Goal: Entertainment & Leisure: Browse casually

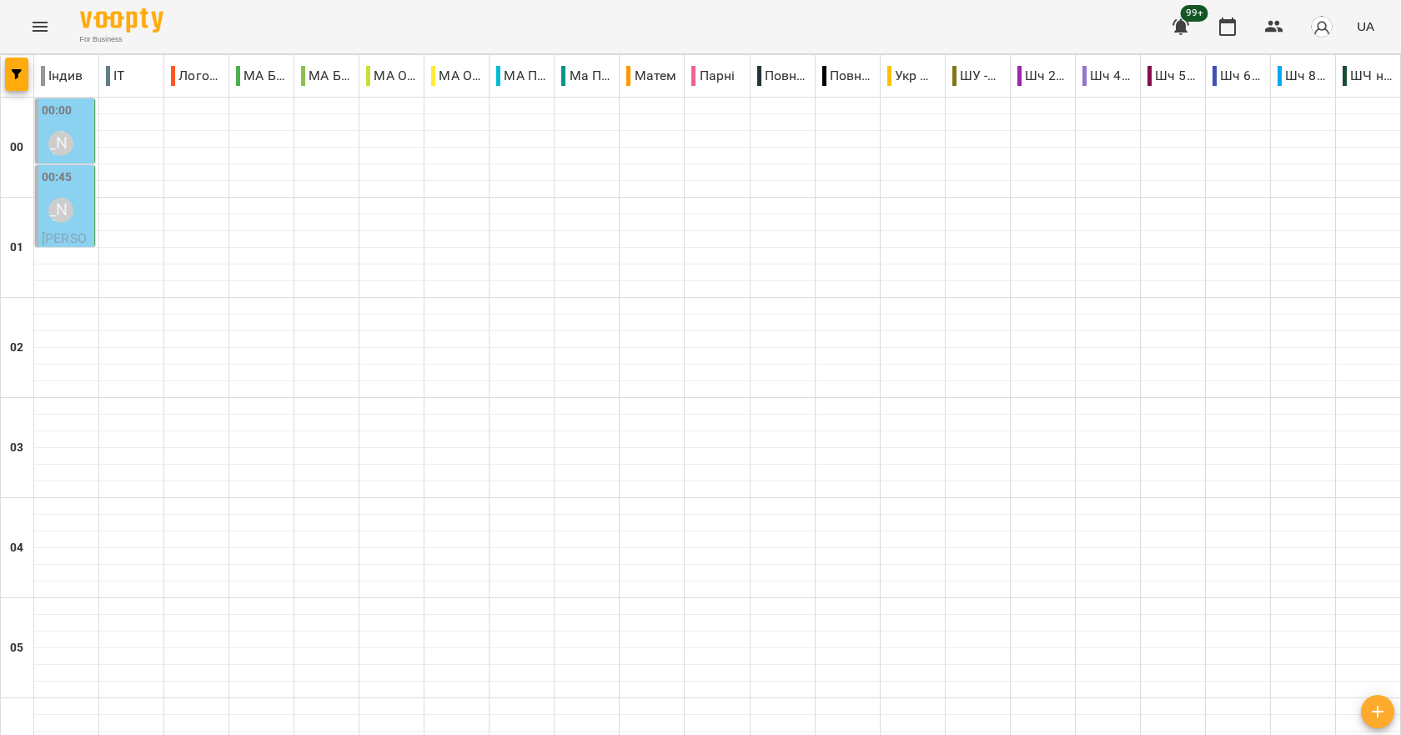
scroll to position [1876, 0]
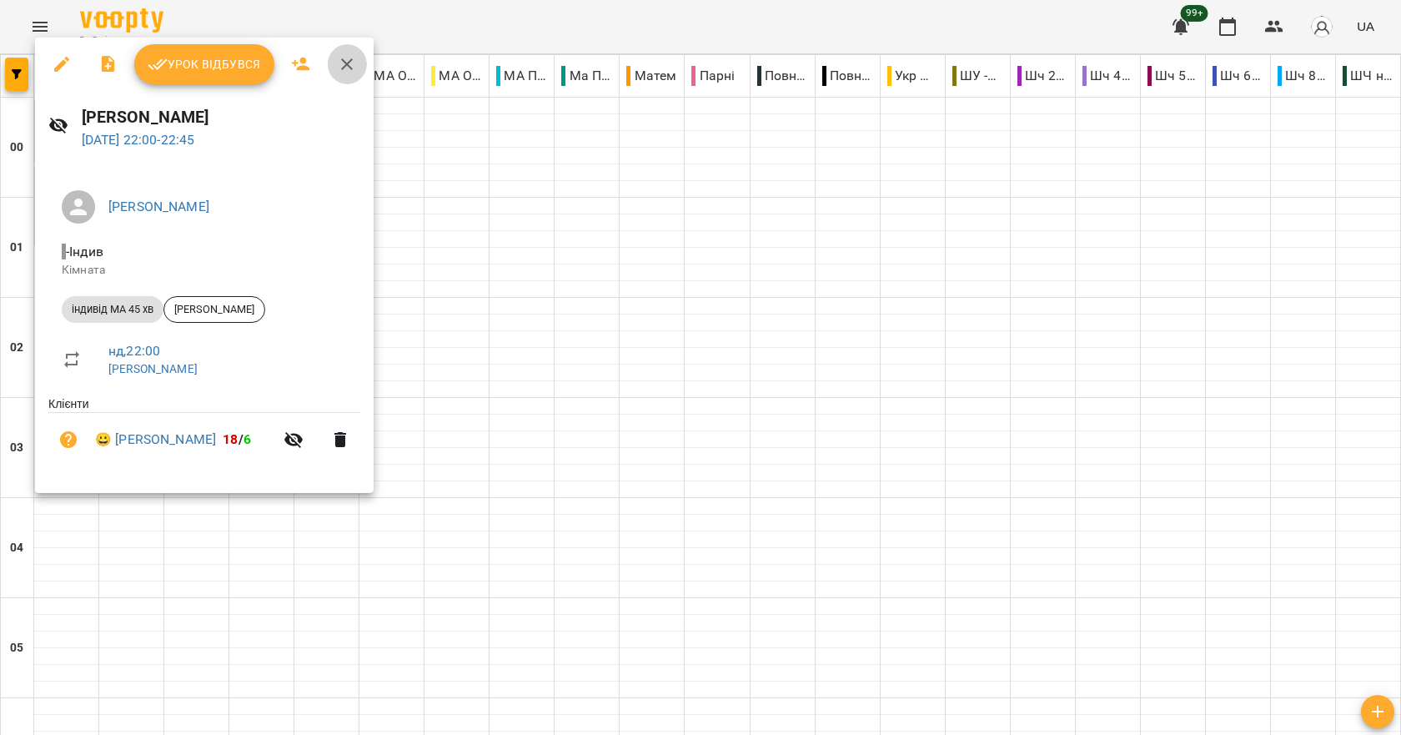
click at [349, 65] on icon "button" at bounding box center [347, 64] width 20 height 20
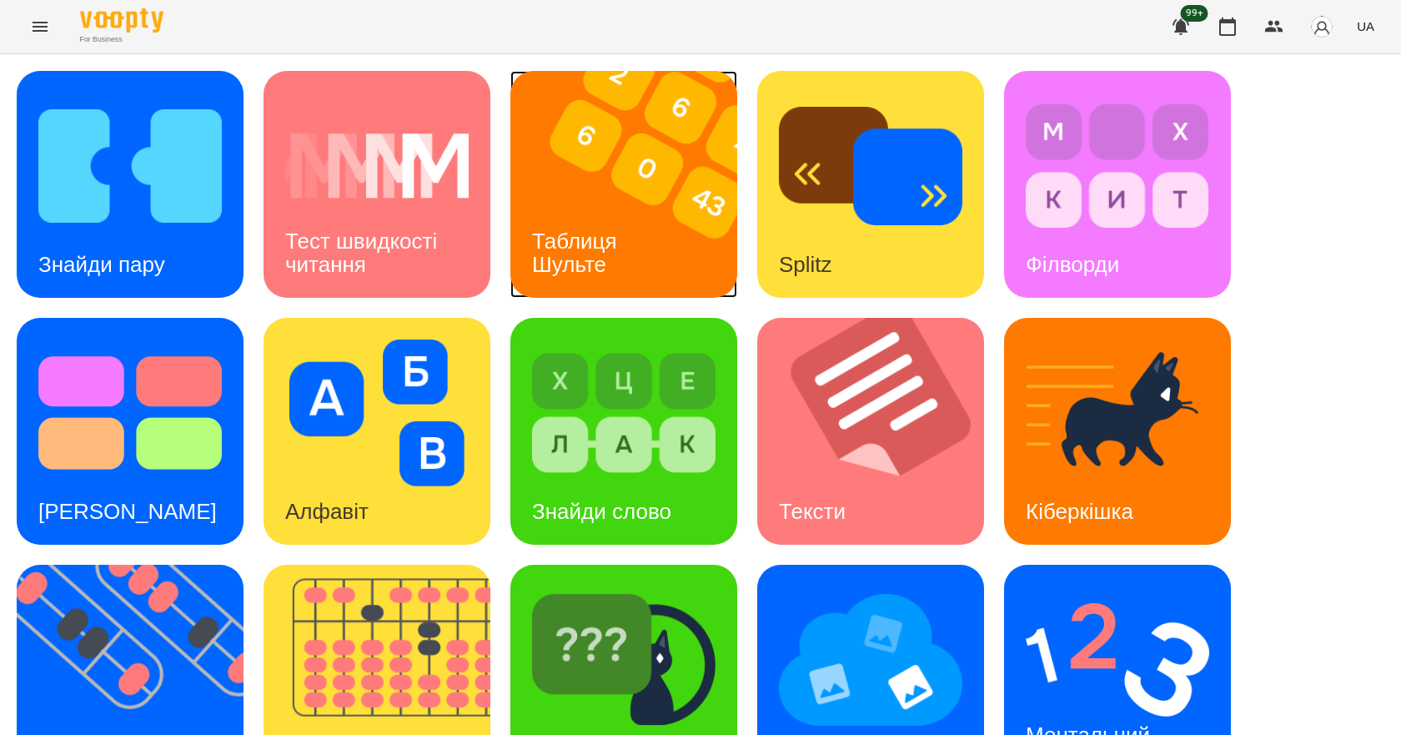
click at [687, 214] on img at bounding box center [634, 184] width 248 height 227
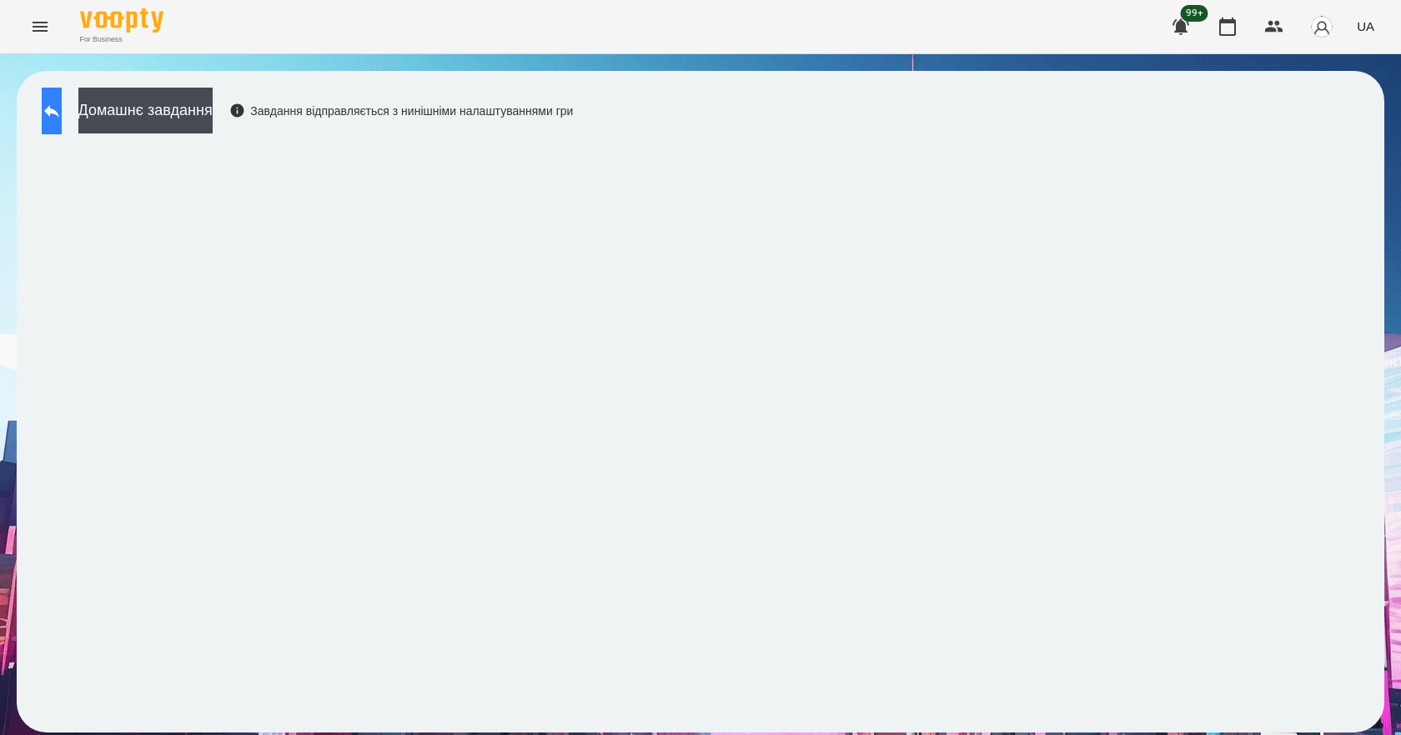
click at [55, 98] on button at bounding box center [52, 111] width 20 height 47
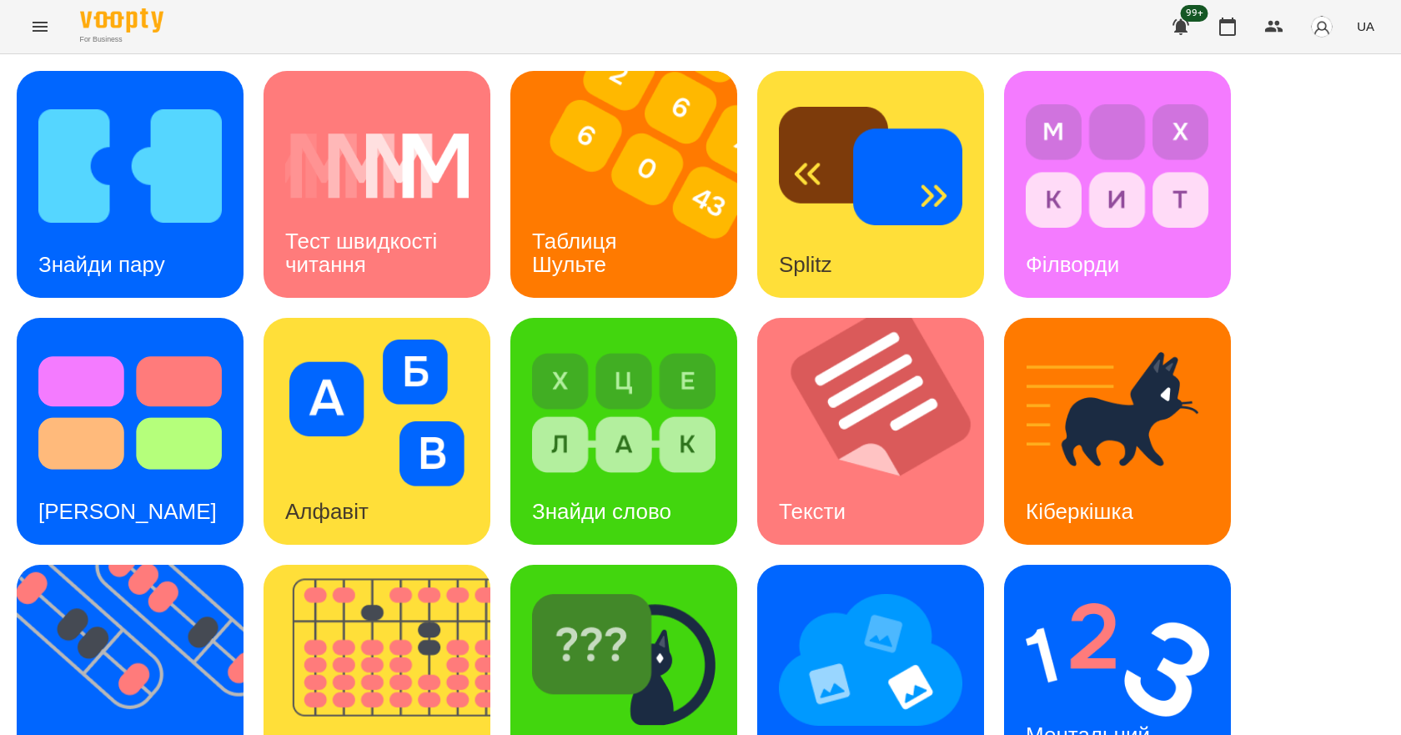
scroll to position [320, 0]
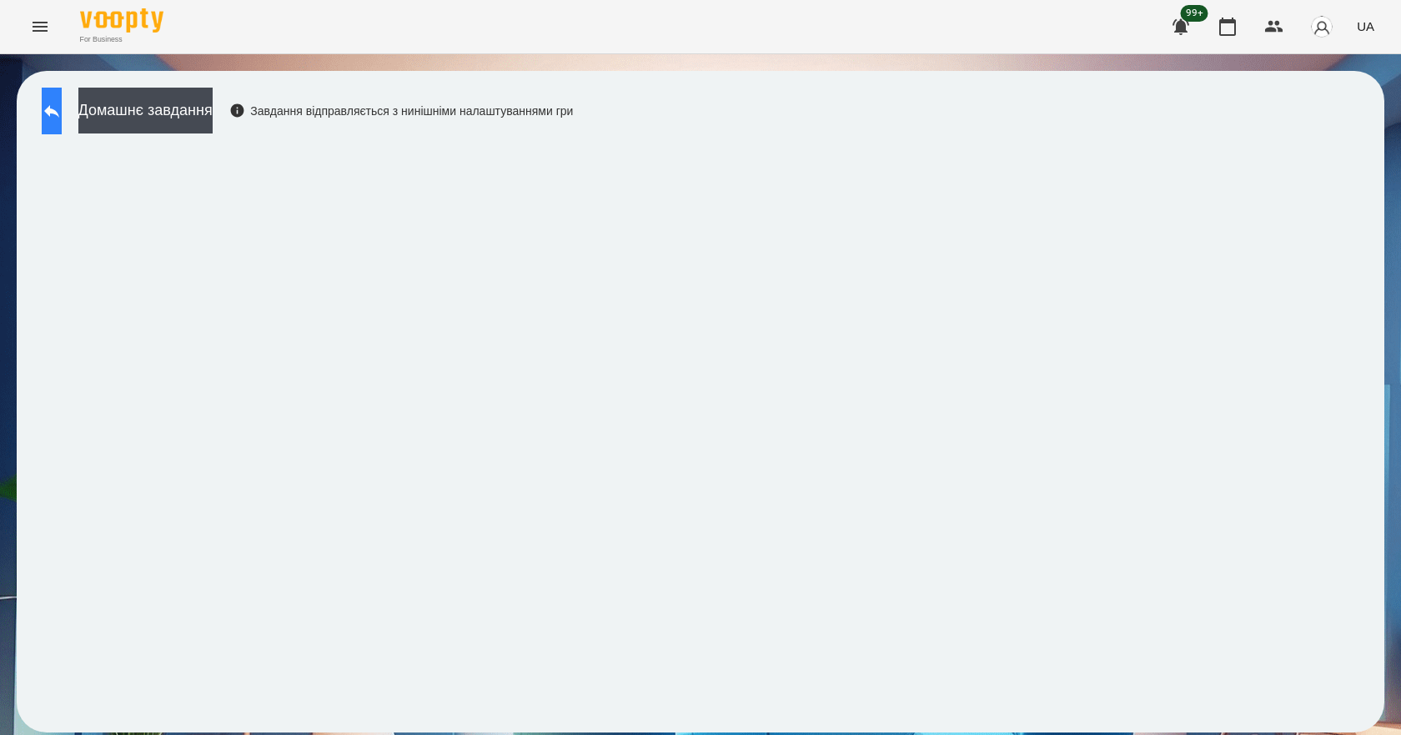
click at [58, 106] on icon at bounding box center [52, 111] width 20 height 20
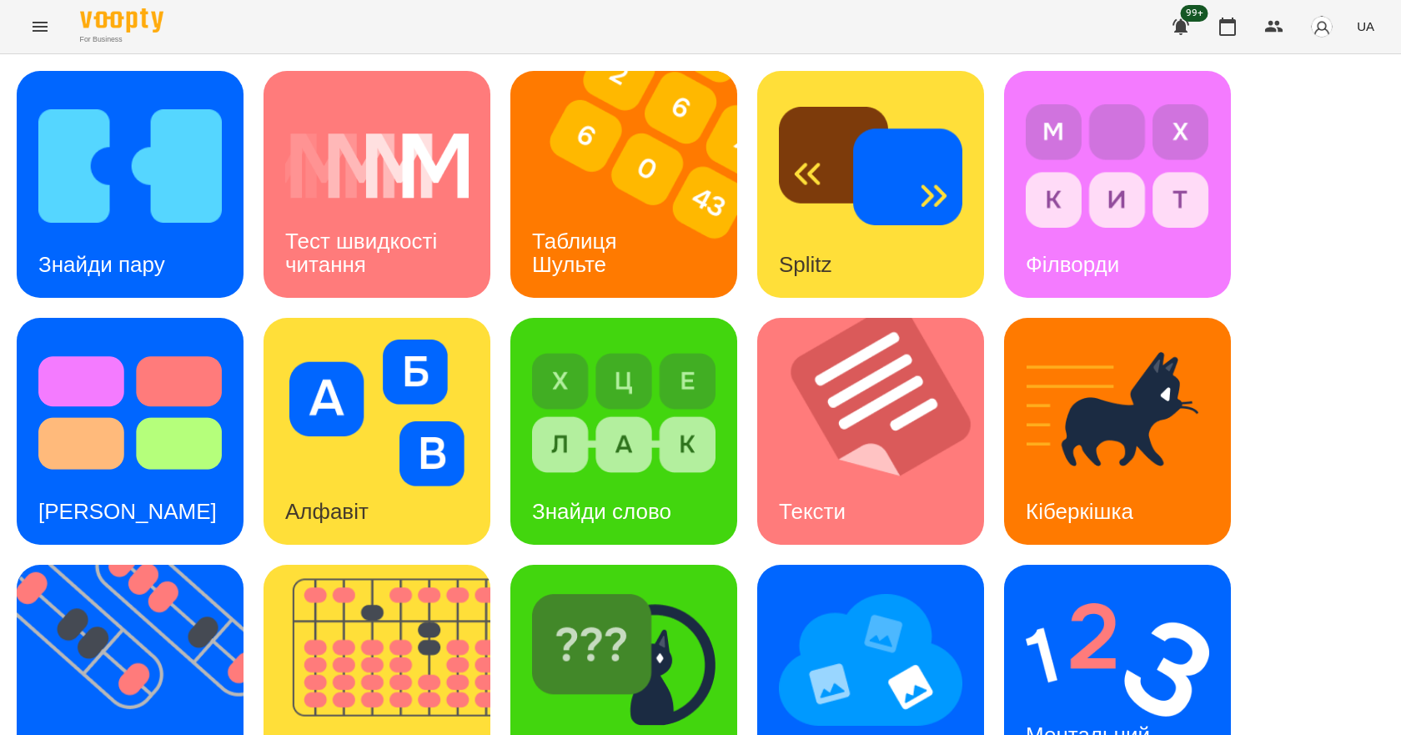
click at [1366, 28] on span "UA" at bounding box center [1366, 27] width 18 height 18
click at [1317, 68] on div "English" at bounding box center [1334, 64] width 85 height 30
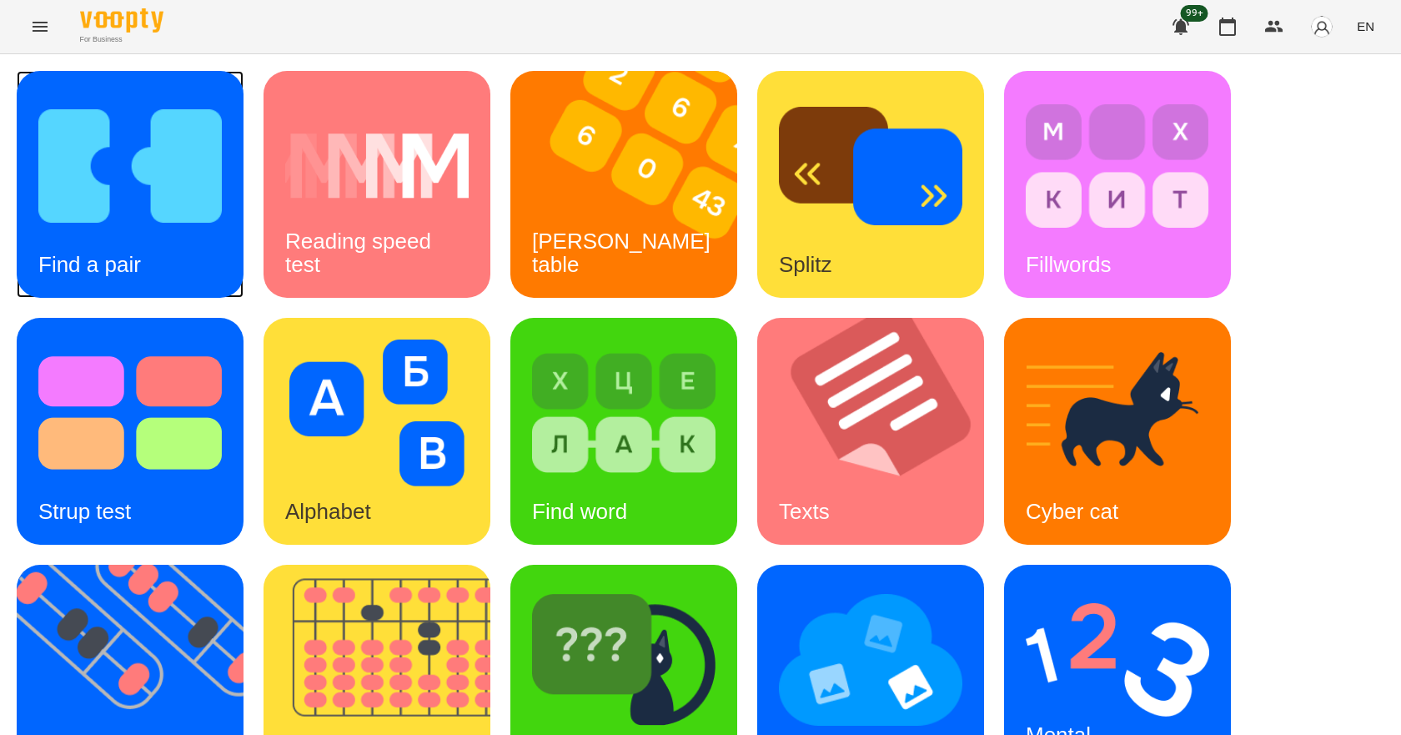
click at [59, 210] on img at bounding box center [130, 166] width 184 height 147
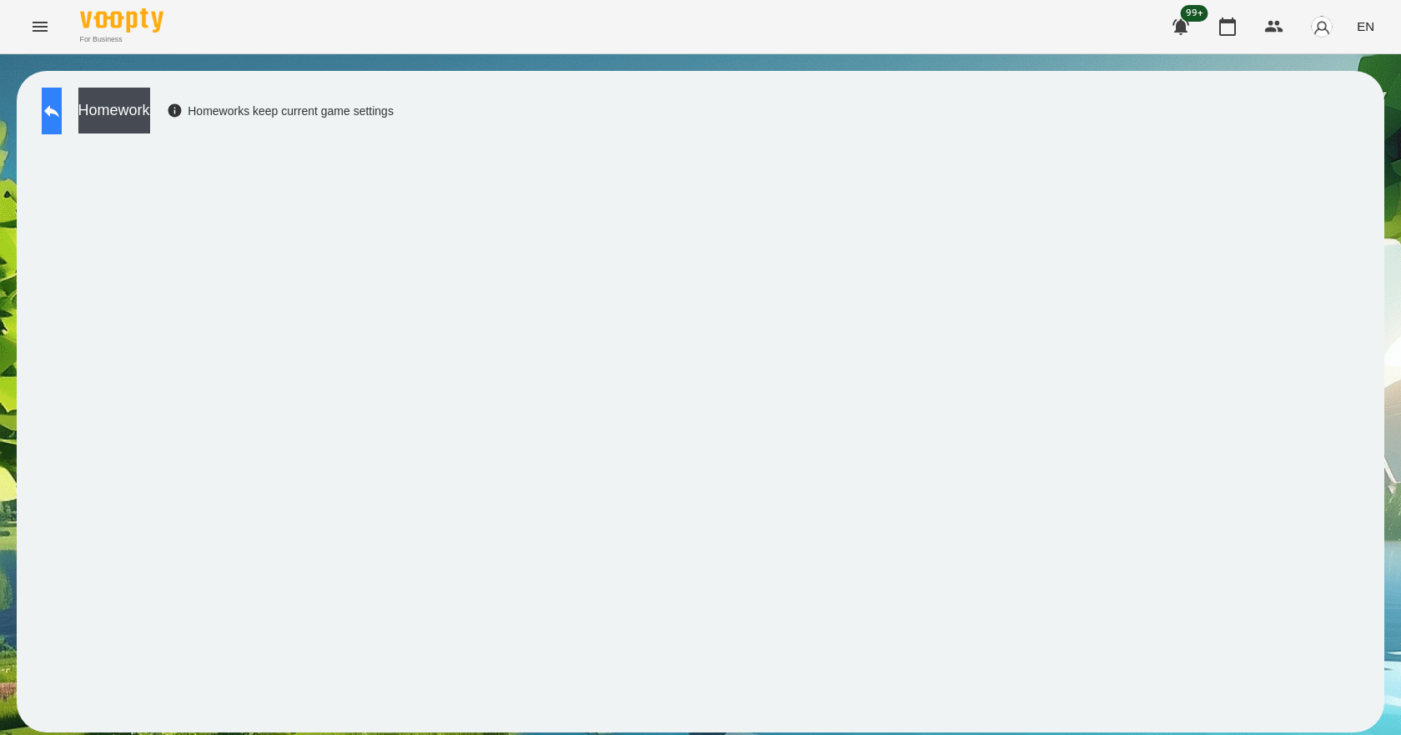
click at [59, 110] on icon at bounding box center [51, 111] width 15 height 13
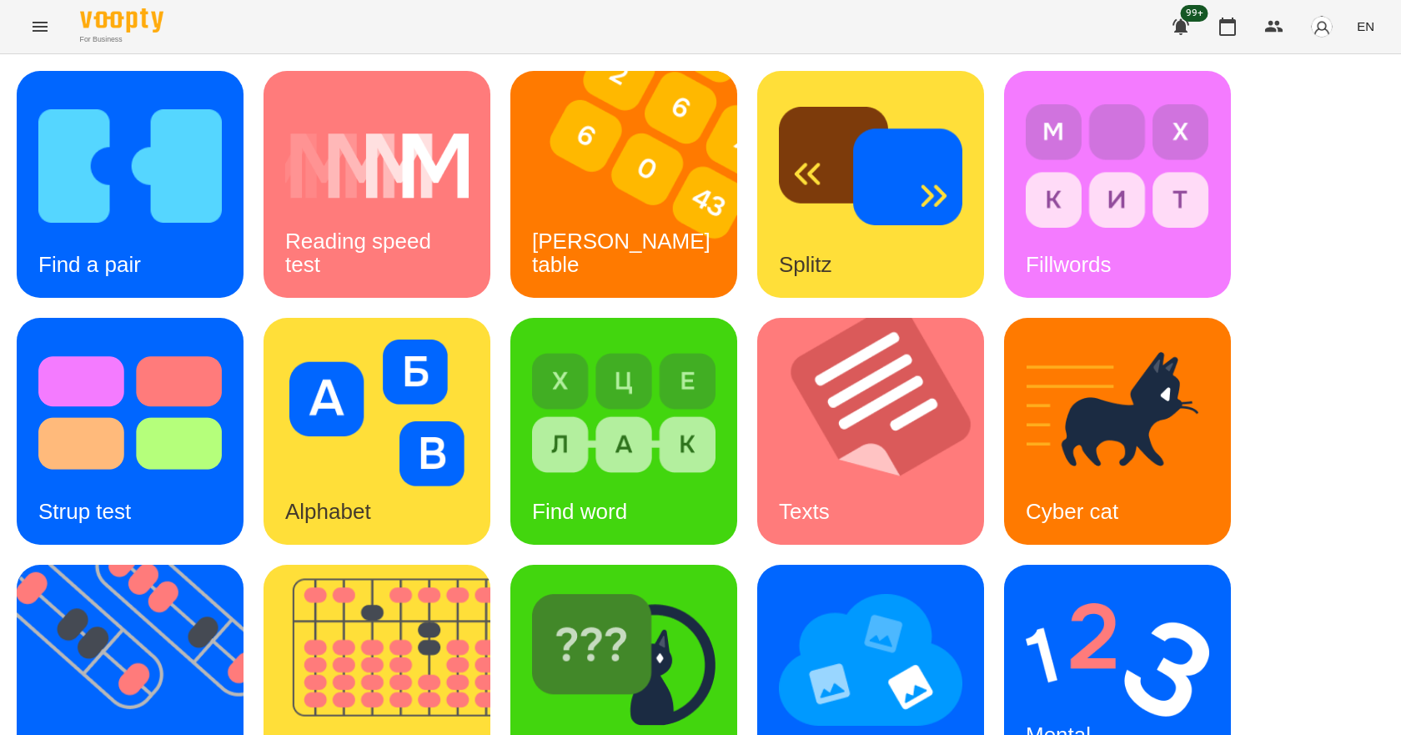
scroll to position [320, 0]
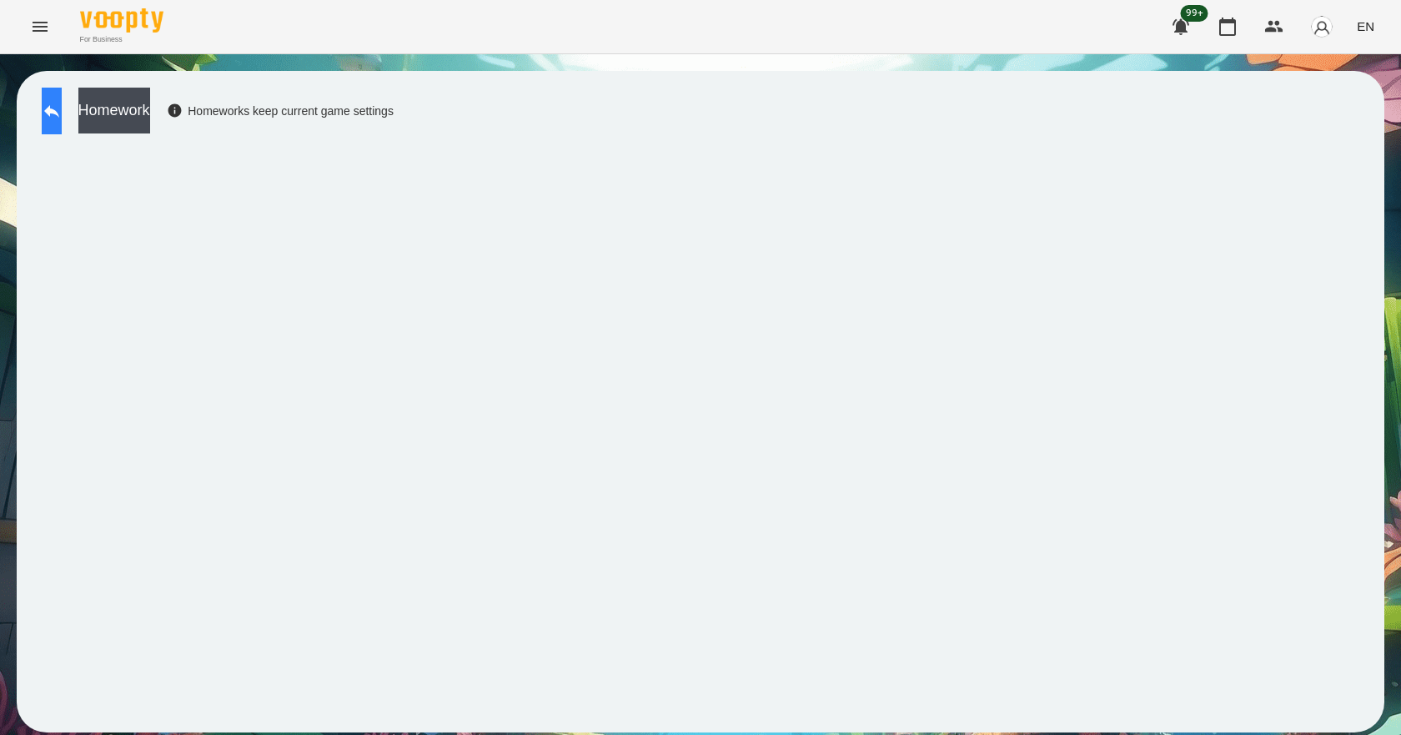
click at [62, 108] on icon at bounding box center [52, 111] width 20 height 20
